Goal: Navigation & Orientation: Go to known website

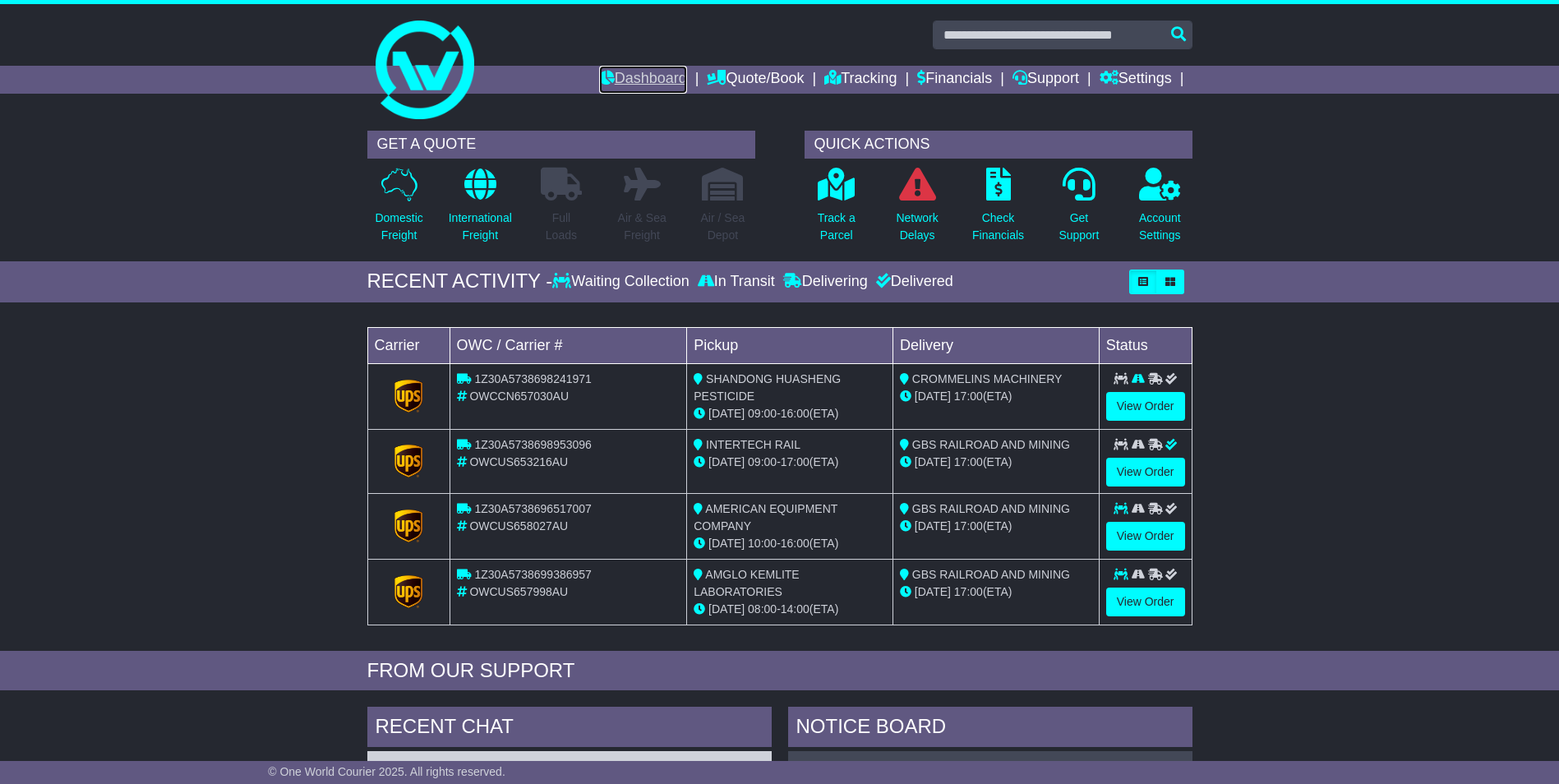
click at [651, 74] on link "Dashboard" at bounding box center [642, 79] width 88 height 28
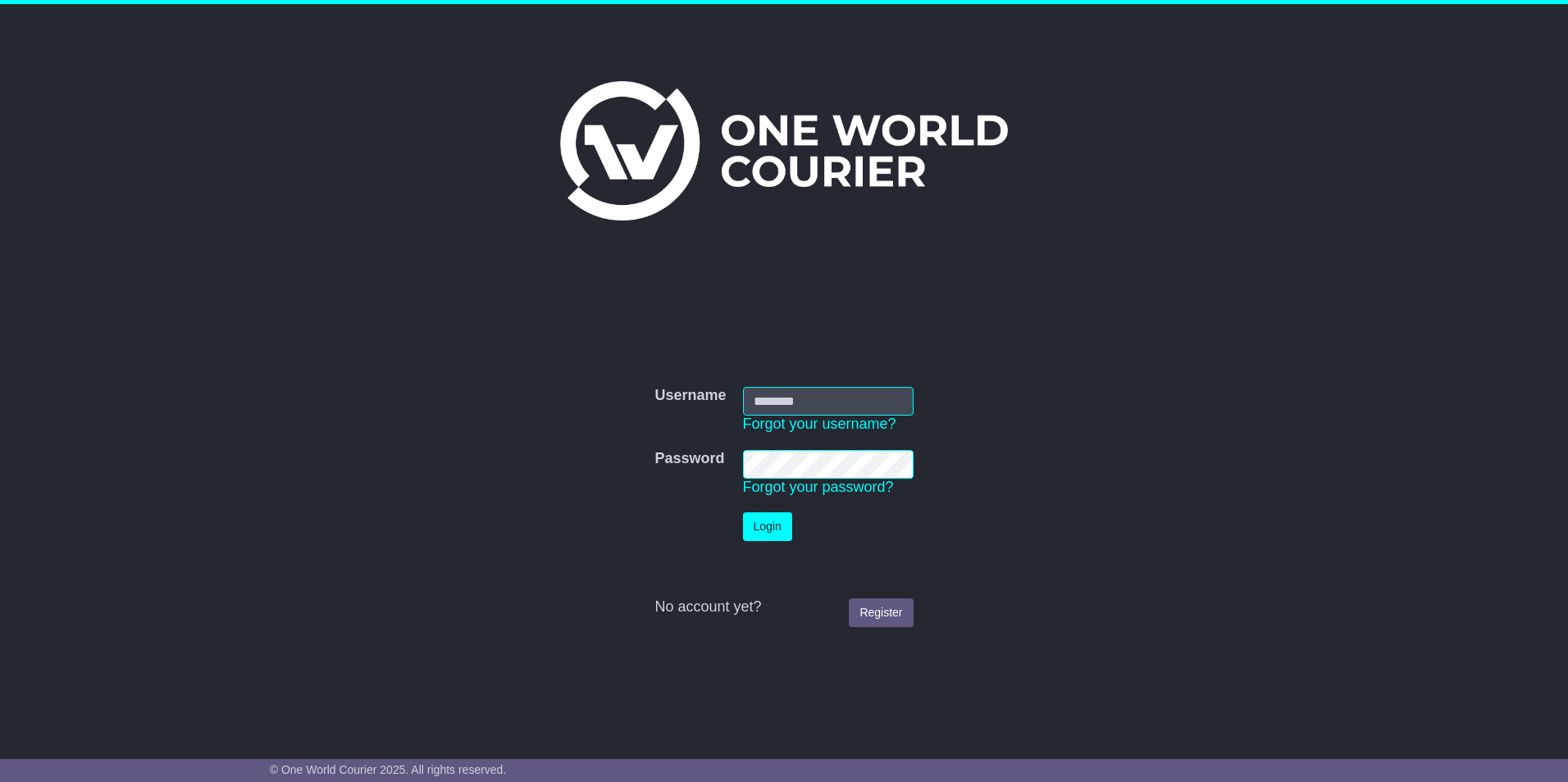
type input "**********"
click at [764, 528] on button "Login" at bounding box center [767, 527] width 49 height 29
